Goal: Navigation & Orientation: Find specific page/section

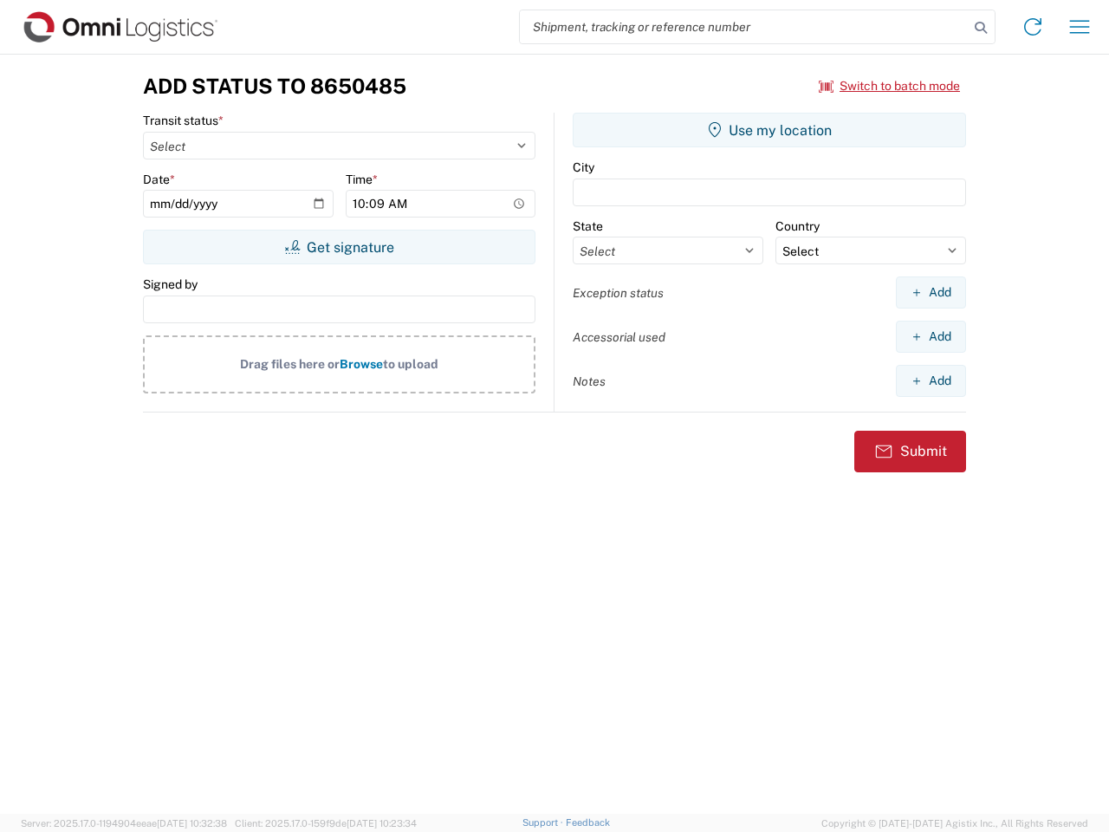
click at [744, 27] on input "search" at bounding box center [744, 26] width 449 height 33
click at [981, 28] on icon at bounding box center [981, 28] width 24 height 24
click at [1033, 27] on icon at bounding box center [1033, 27] width 28 height 28
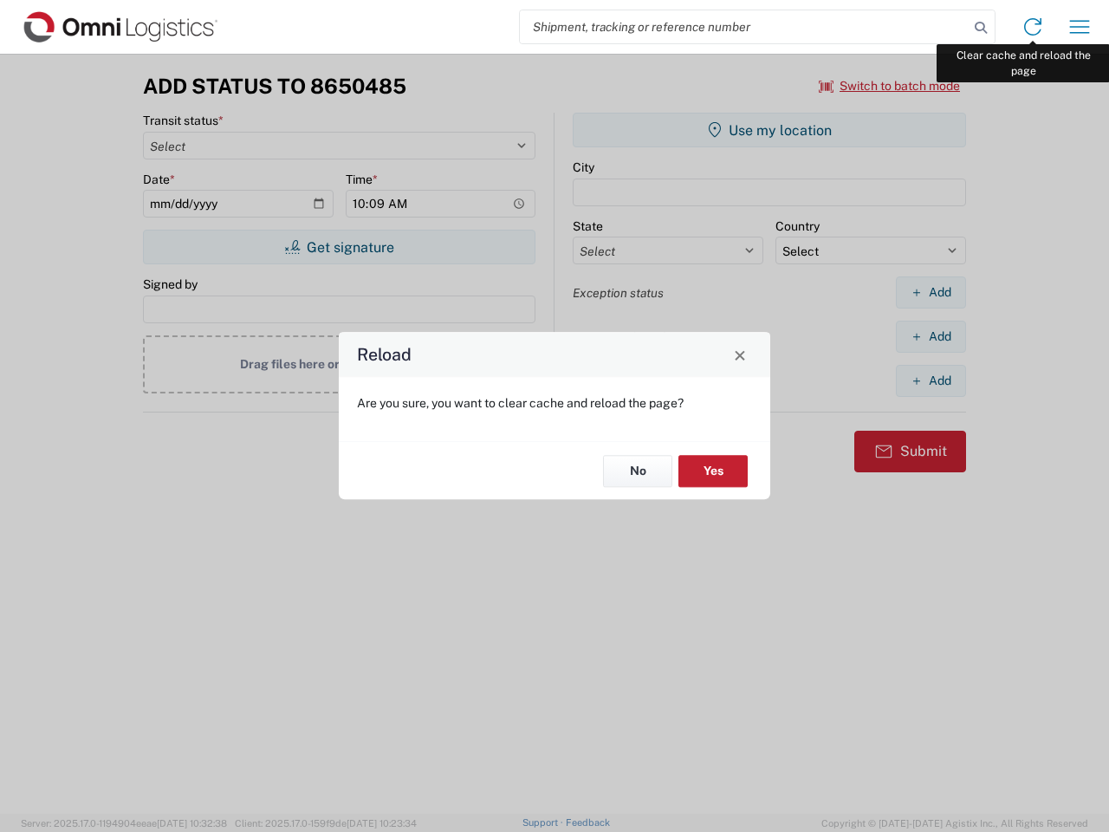
click at [1080, 27] on div "Reload Are you sure, you want to clear cache and reload the page? No Yes" at bounding box center [554, 416] width 1109 height 832
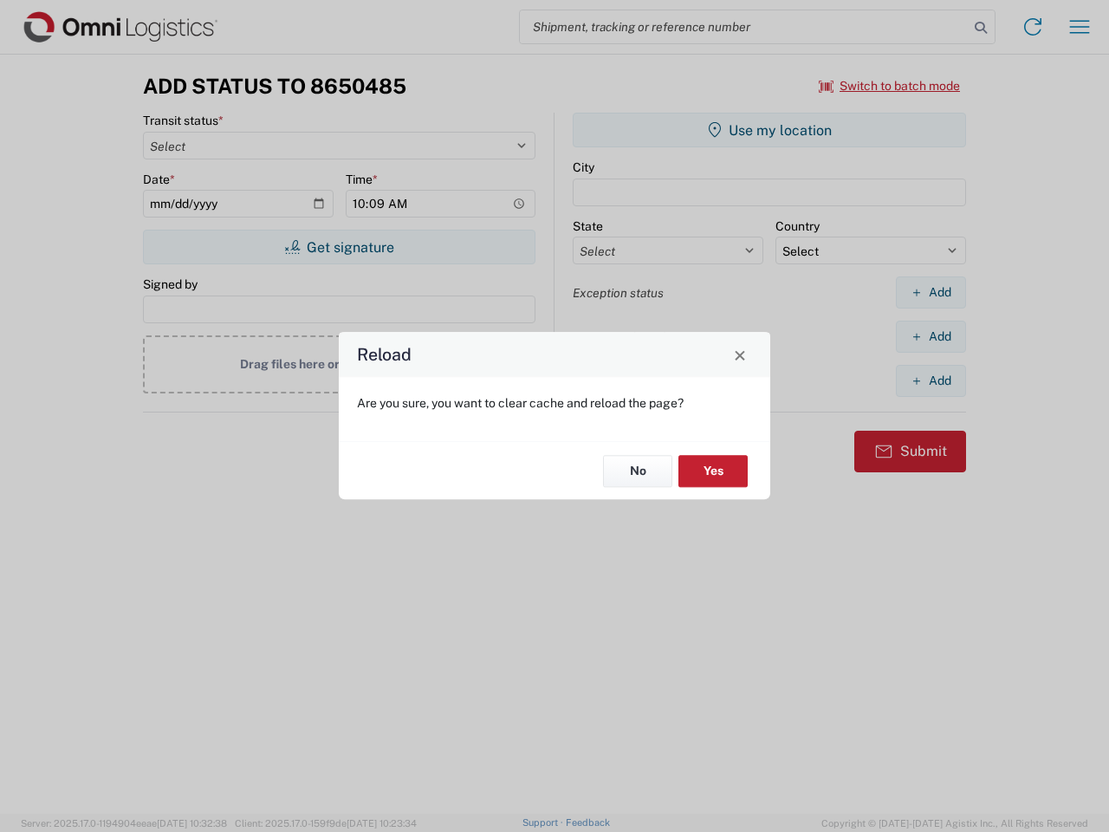
click at [890, 86] on div "Reload Are you sure, you want to clear cache and reload the page? No Yes" at bounding box center [554, 416] width 1109 height 832
click at [339, 247] on div "Reload Are you sure, you want to clear cache and reload the page? No Yes" at bounding box center [554, 416] width 1109 height 832
click at [769, 130] on div "Reload Are you sure, you want to clear cache and reload the page? No Yes" at bounding box center [554, 416] width 1109 height 832
click at [931, 292] on div "Reload Are you sure, you want to clear cache and reload the page? No Yes" at bounding box center [554, 416] width 1109 height 832
click at [931, 336] on div "Reload Are you sure, you want to clear cache and reload the page? No Yes" at bounding box center [554, 416] width 1109 height 832
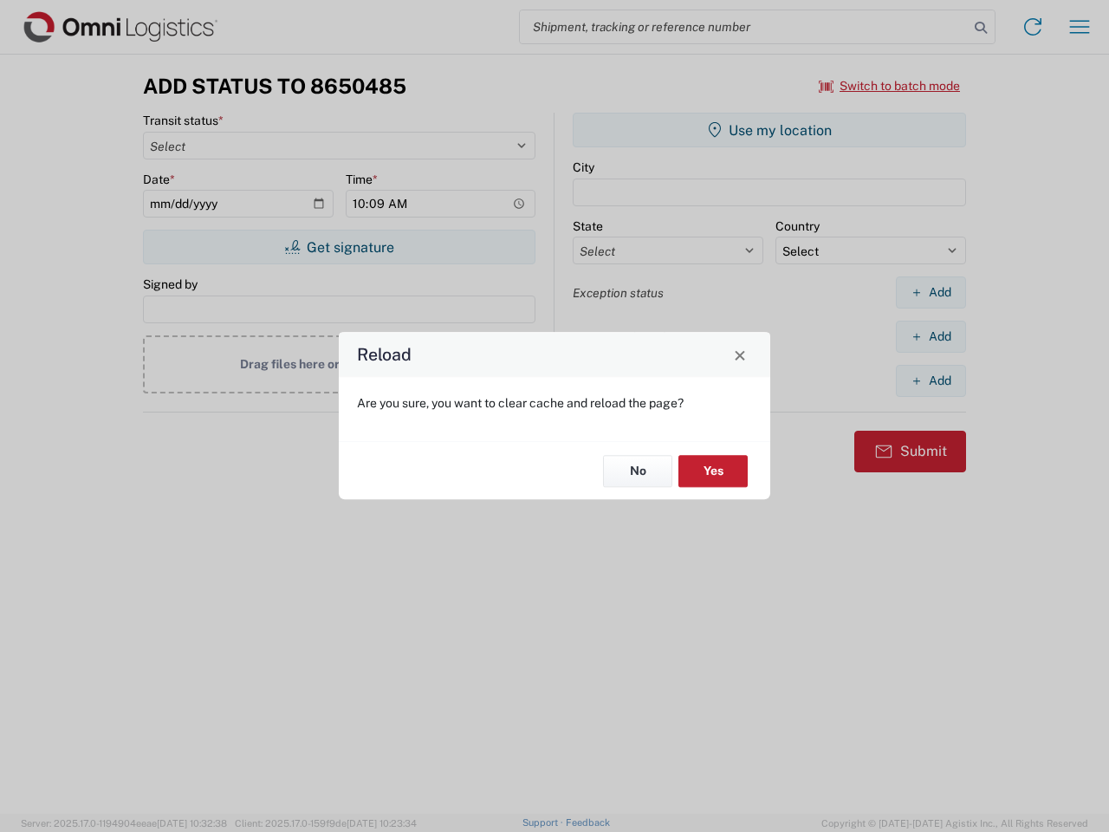
click at [931, 380] on div "Reload Are you sure, you want to clear cache and reload the page? No Yes" at bounding box center [554, 416] width 1109 height 832
